Goal: Task Accomplishment & Management: Manage account settings

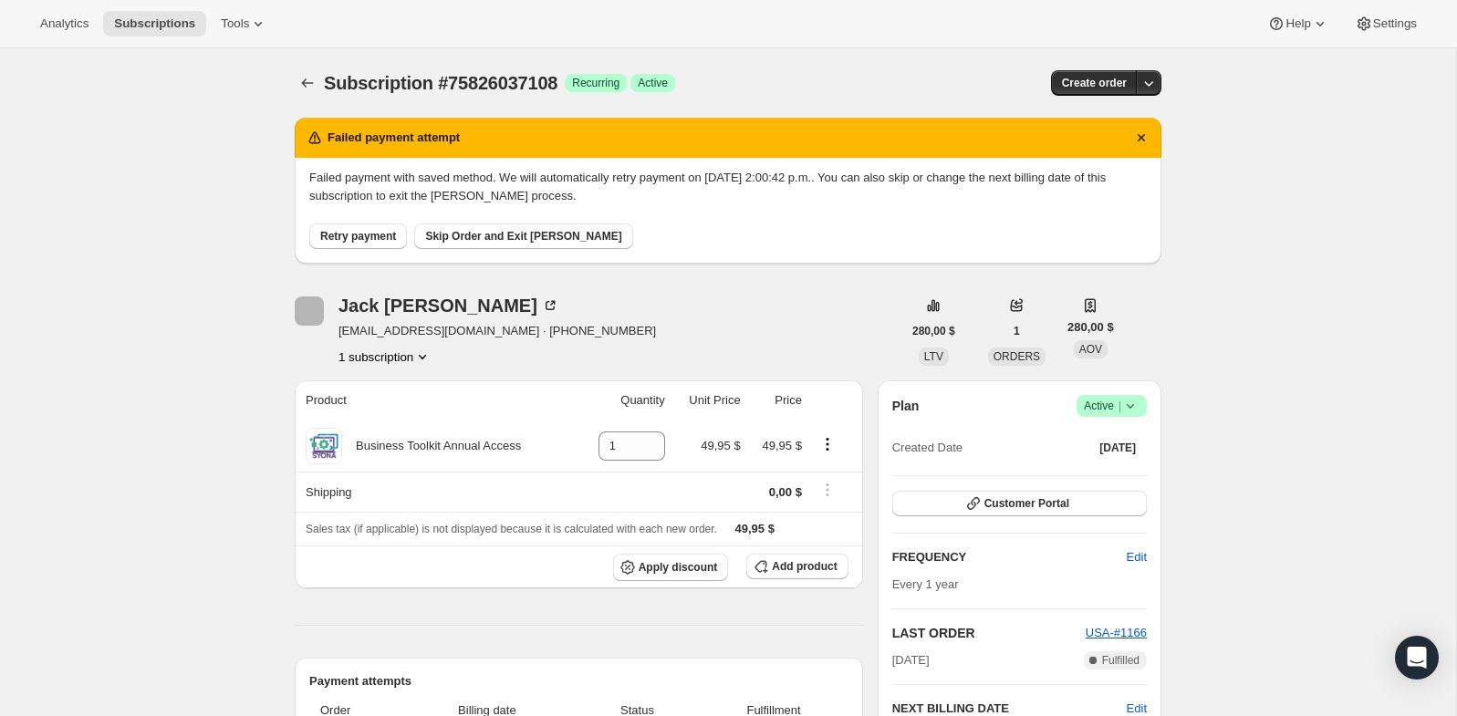
click at [523, 68] on div "Subscription #75826037108. Esta página está lista Subscription #75826037108 Log…" at bounding box center [728, 82] width 867 height 69
click at [523, 87] on span "Subscription #75826037108" at bounding box center [441, 83] width 234 height 20
copy span "75826037108"
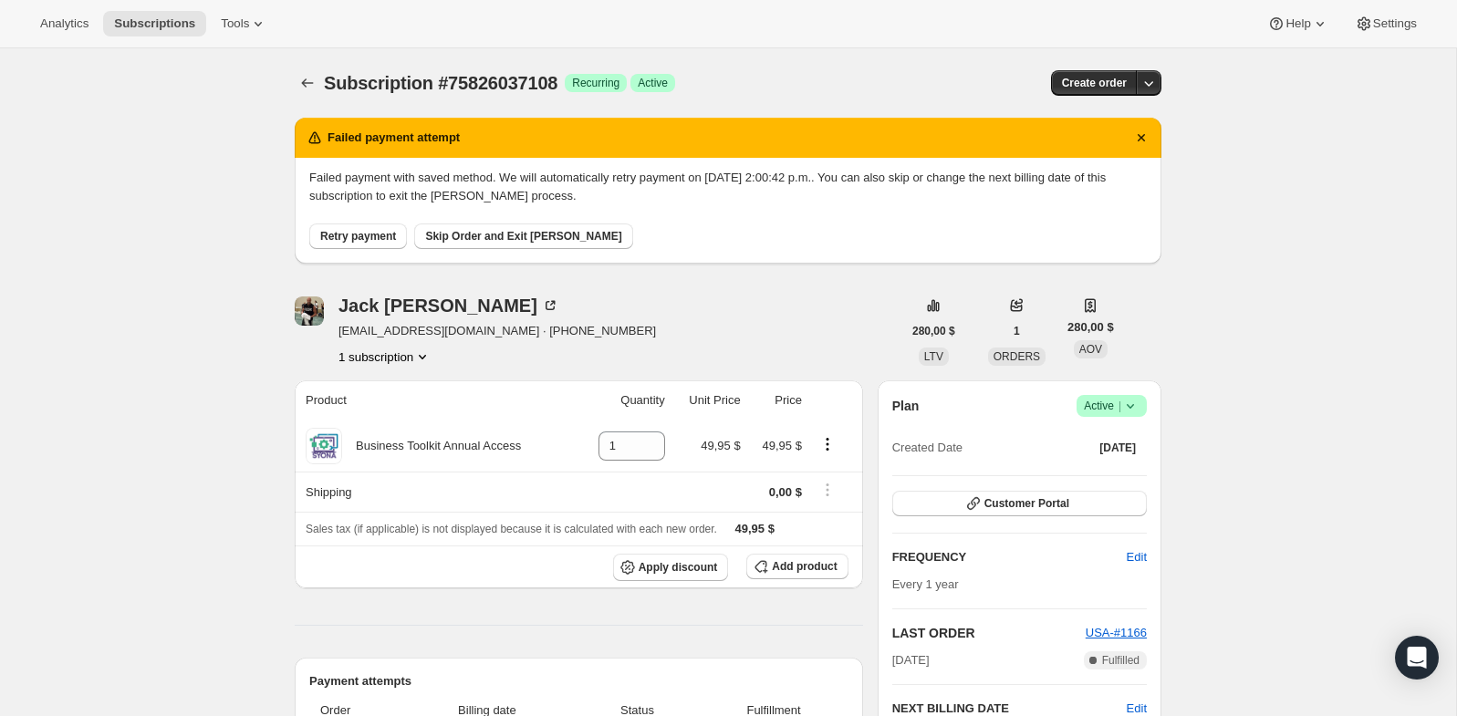
click at [1135, 412] on icon at bounding box center [1131, 406] width 18 height 18
click at [1106, 444] on span "Pause subscription" at bounding box center [1104, 441] width 100 height 14
